Goal: Information Seeking & Learning: Learn about a topic

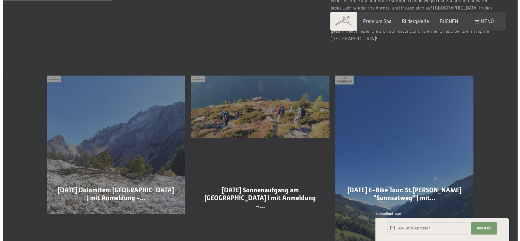
scroll to position [238, 0]
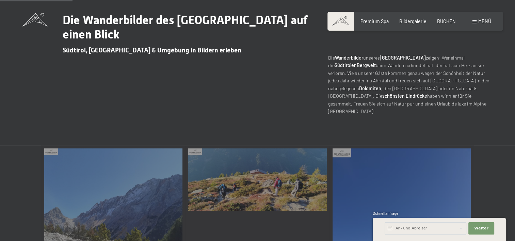
click at [479, 20] on span "Menü" at bounding box center [484, 21] width 13 height 6
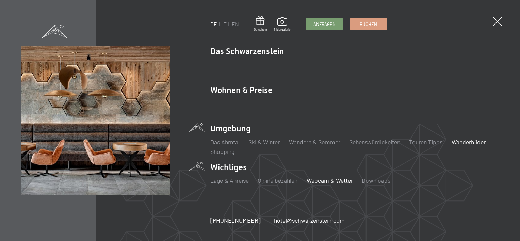
click at [331, 182] on link "Webcam & Wetter" at bounding box center [330, 180] width 46 height 7
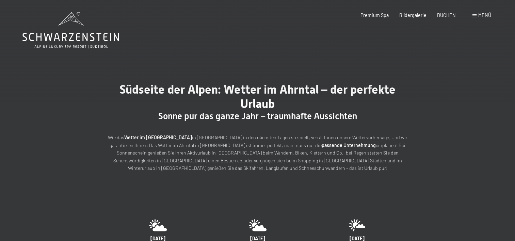
click at [479, 15] on span "Menü" at bounding box center [484, 15] width 13 height 6
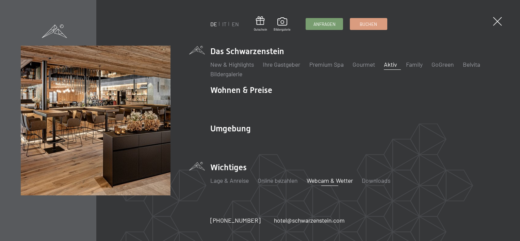
click at [393, 66] on link "Aktiv" at bounding box center [390, 64] width 13 height 7
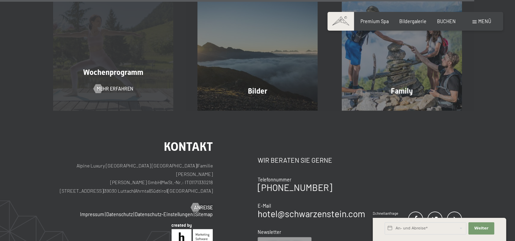
scroll to position [1599, 0]
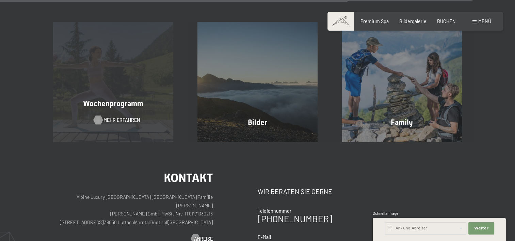
click at [115, 117] on span "Mehr erfahren" at bounding box center [121, 120] width 36 height 7
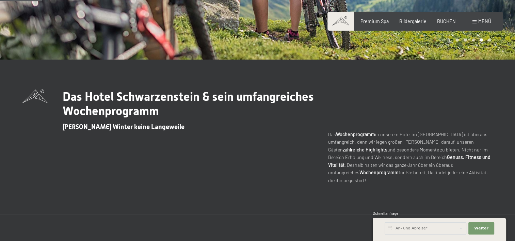
scroll to position [136, 0]
